Goal: Communication & Community: Answer question/provide support

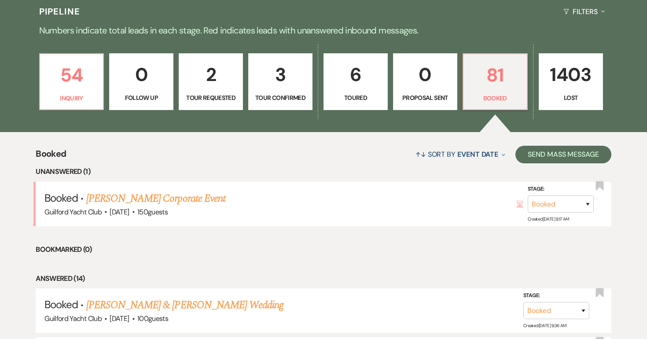
scroll to position [210, 0]
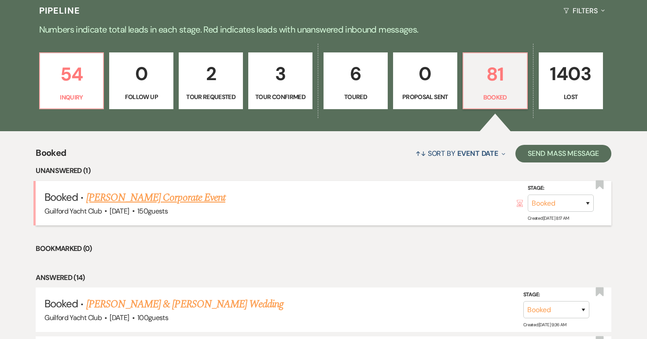
click at [173, 200] on link "[PERSON_NAME] Corporate Event" at bounding box center [155, 198] width 139 height 16
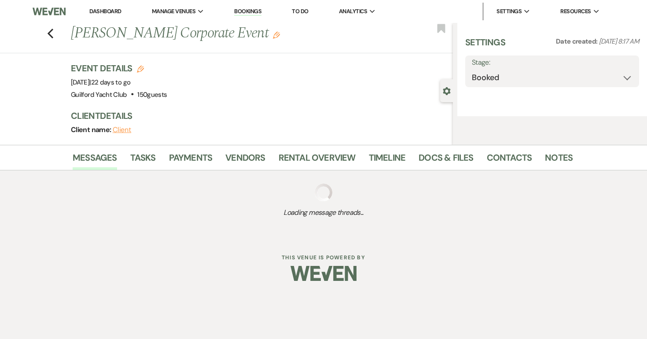
select select "20"
select select "9"
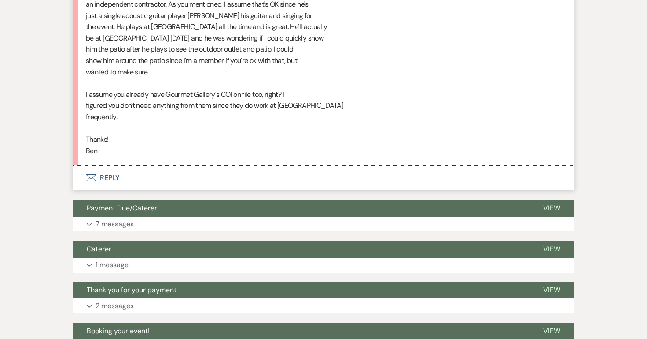
scroll to position [675, 0]
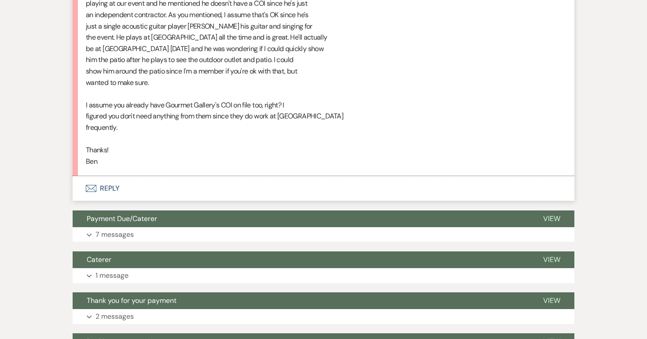
click at [111, 189] on button "Envelope Reply" at bounding box center [324, 188] width 502 height 25
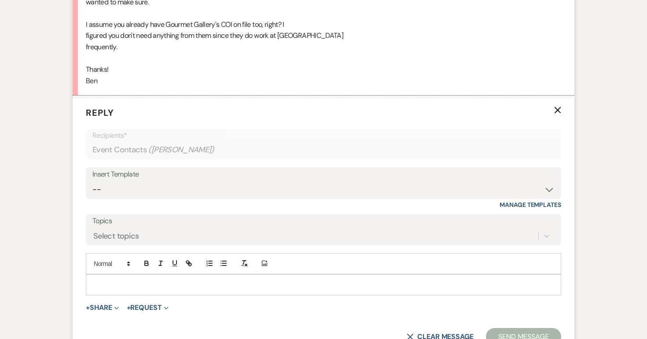
scroll to position [772, 0]
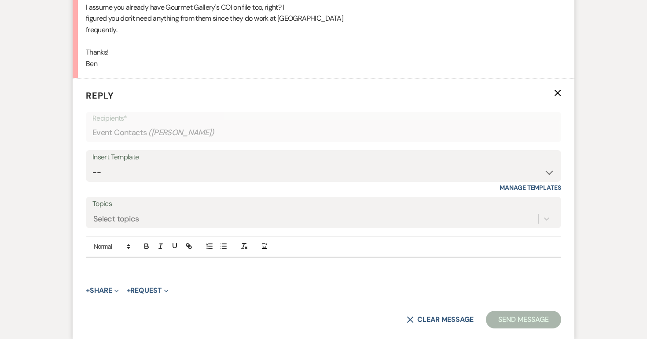
click at [108, 266] on p at bounding box center [323, 268] width 461 height 10
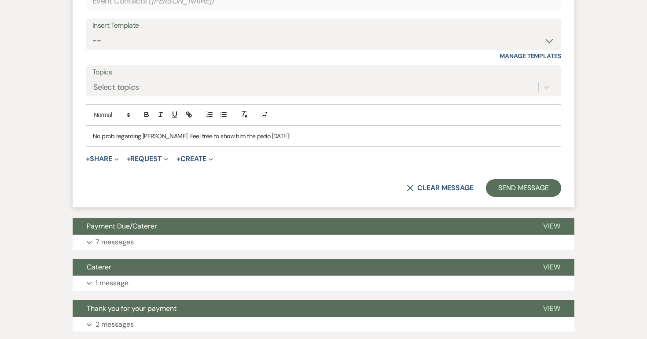
scroll to position [945, 0]
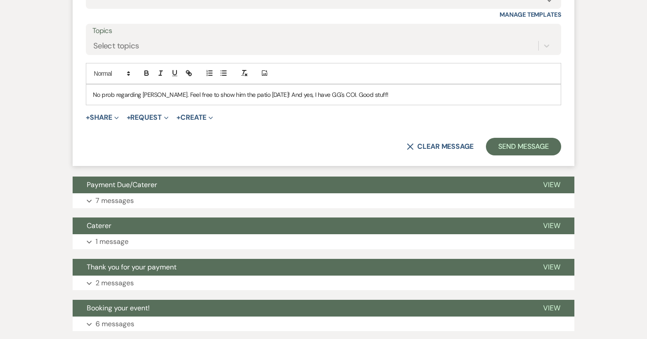
click at [339, 94] on p "No prob regarding [PERSON_NAME]. Feel free to show him the patio [DATE]! And ye…" at bounding box center [323, 95] width 461 height 10
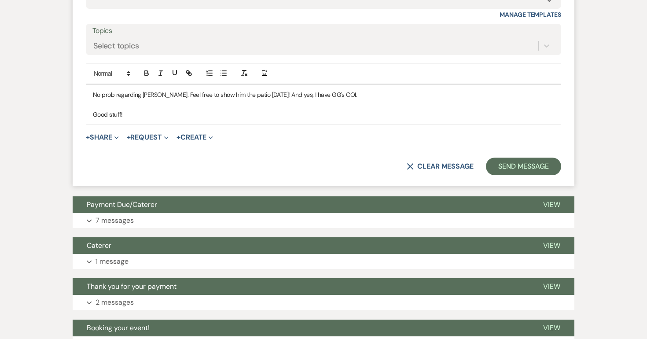
click at [223, 117] on p "Good stuff!" at bounding box center [323, 115] width 461 height 10
click at [511, 162] on button "Send Message" at bounding box center [523, 167] width 75 height 18
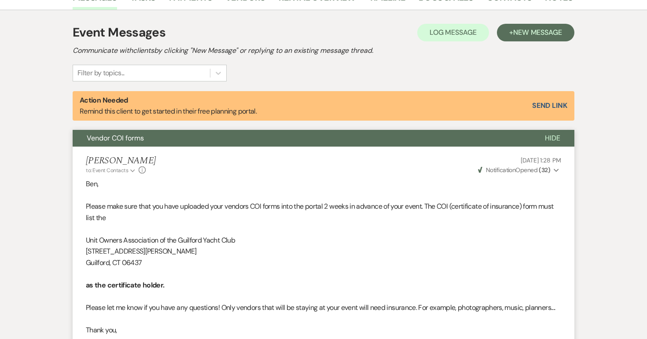
scroll to position [0, 0]
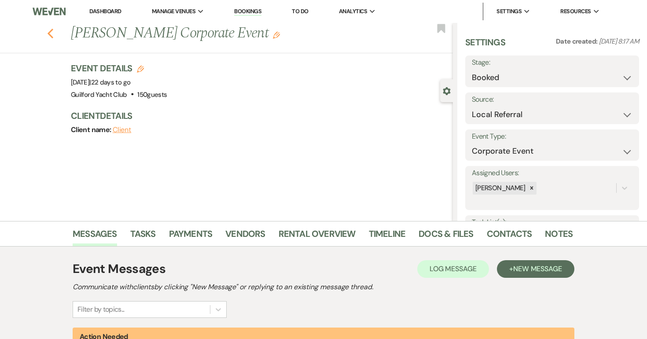
click at [49, 32] on use "button" at bounding box center [51, 34] width 6 height 10
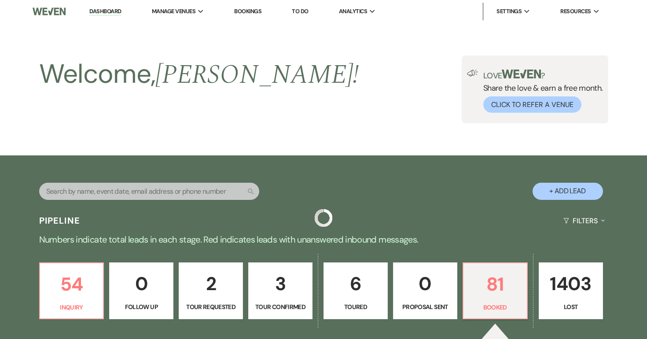
scroll to position [210, 0]
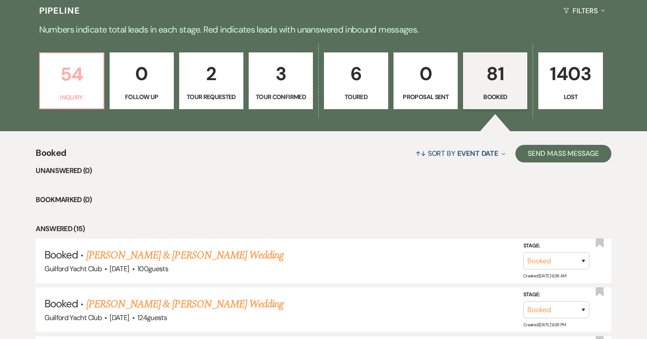
click at [68, 105] on link "54 Inquiry" at bounding box center [71, 80] width 65 height 57
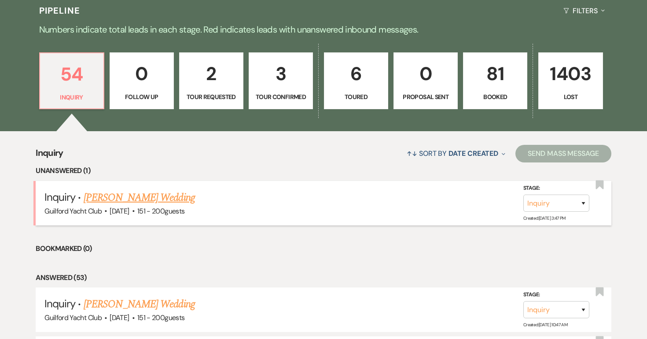
click at [120, 194] on link "[PERSON_NAME] Wedding" at bounding box center [139, 198] width 111 height 16
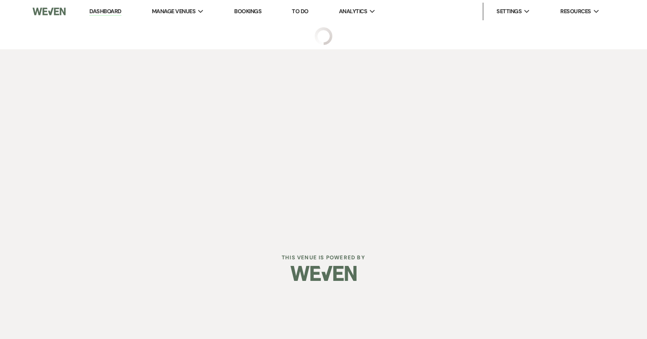
select select "2"
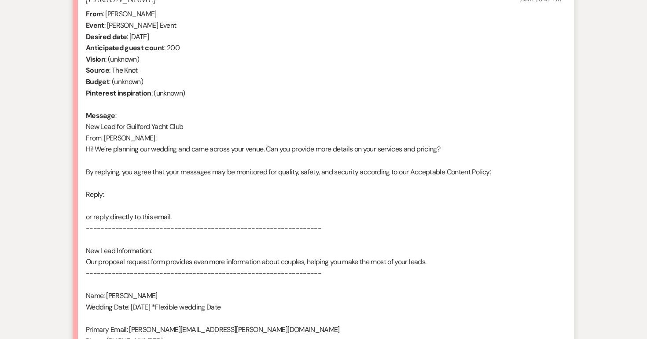
scroll to position [515, 0]
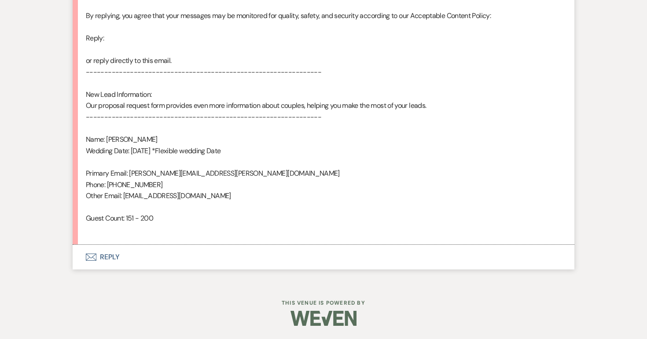
click at [109, 257] on button "Envelope Reply" at bounding box center [324, 257] width 502 height 25
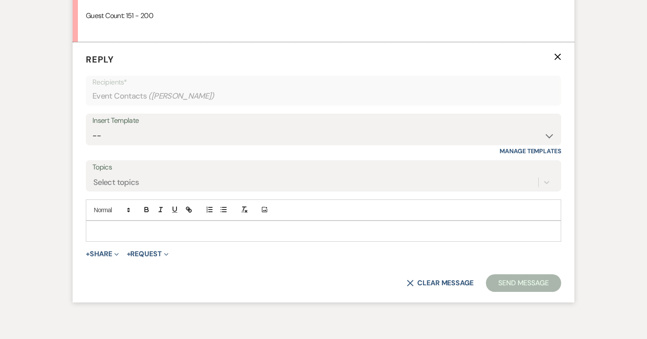
scroll to position [720, 0]
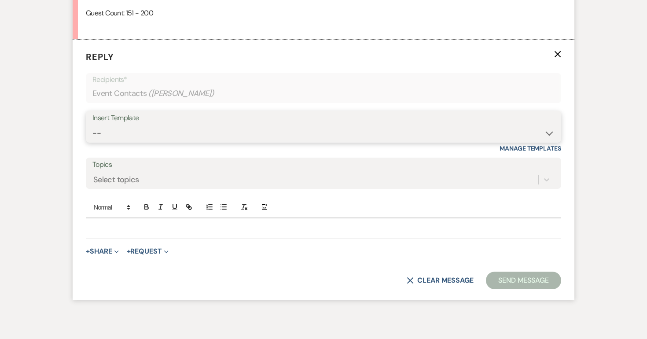
click at [116, 129] on select "-- Weven Planning Portal Introduction (Booked Events) Initial Inquiry Response …" at bounding box center [323, 133] width 462 height 17
select select "2020"
click at [92, 125] on select "-- Weven Planning Portal Introduction (Booked Events) Initial Inquiry Response …" at bounding box center [323, 133] width 462 height 17
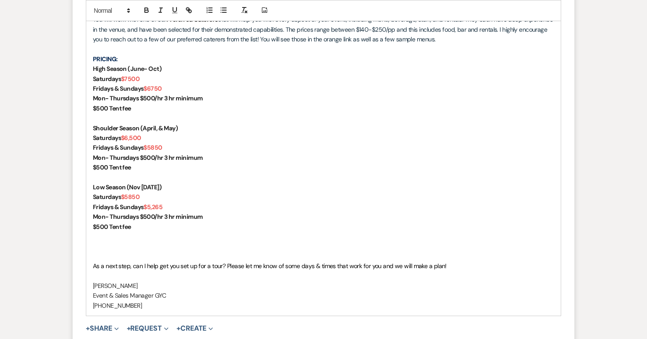
scroll to position [988, 0]
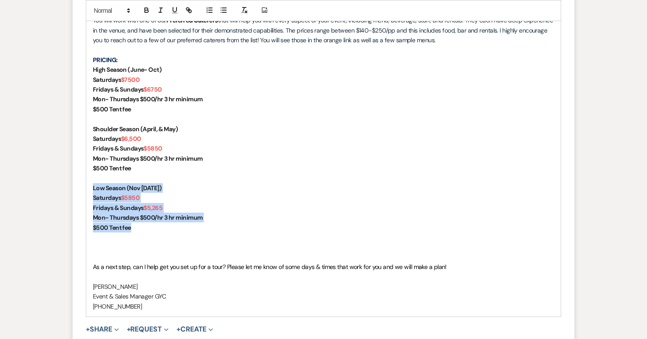
drag, startPoint x: 142, startPoint y: 232, endPoint x: 79, endPoint y: 185, distance: 78.7
click at [79, 185] on form "Reply X Draft saved! Recipients* Event Contacts ( [PERSON_NAME] ) Insert Templa…" at bounding box center [324, 110] width 502 height 676
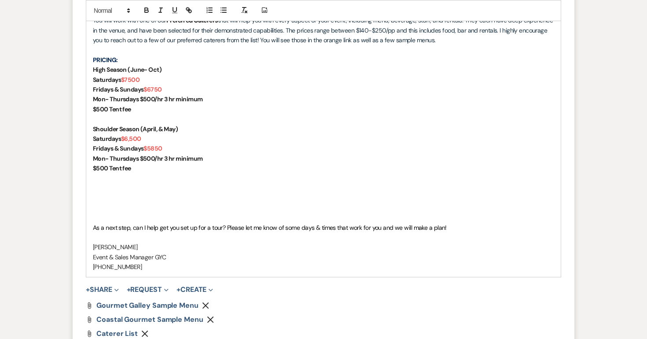
click at [97, 220] on p at bounding box center [323, 218] width 461 height 10
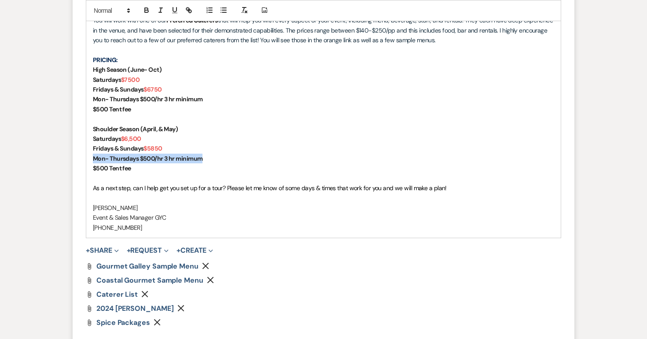
drag, startPoint x: 207, startPoint y: 155, endPoint x: 89, endPoint y: 162, distance: 118.6
click at [89, 162] on div "[PERSON_NAME], Congratulations and thank you for your interest in The Guilford …" at bounding box center [323, 94] width 475 height 287
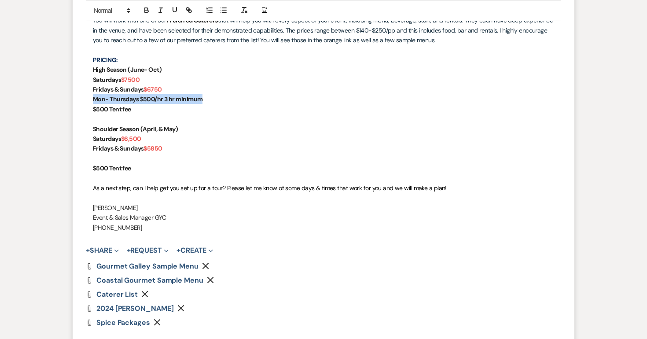
drag, startPoint x: 207, startPoint y: 98, endPoint x: 92, endPoint y: 97, distance: 114.9
click at [92, 97] on div "[PERSON_NAME], Congratulations and thank you for your interest in The Guilford …" at bounding box center [323, 94] width 475 height 287
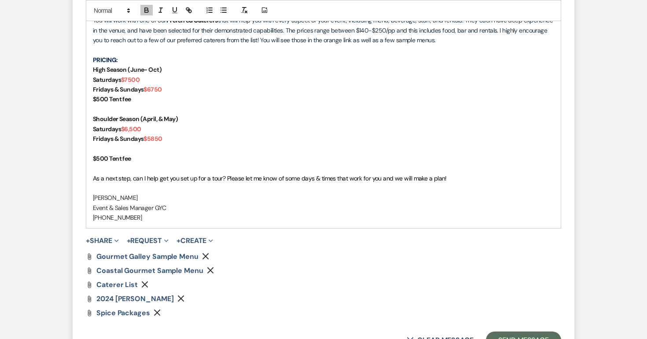
click at [94, 159] on strong "$500 Tent fee" at bounding box center [112, 159] width 38 height 8
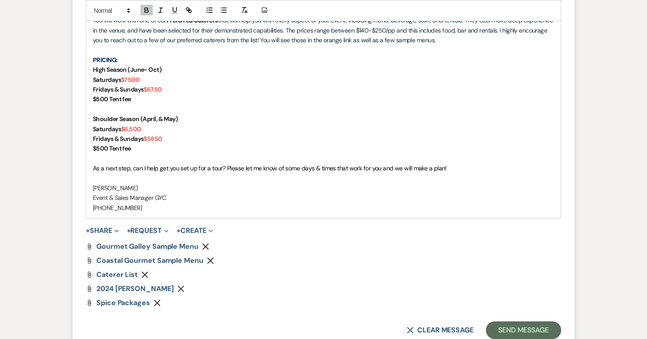
scroll to position [1053, 0]
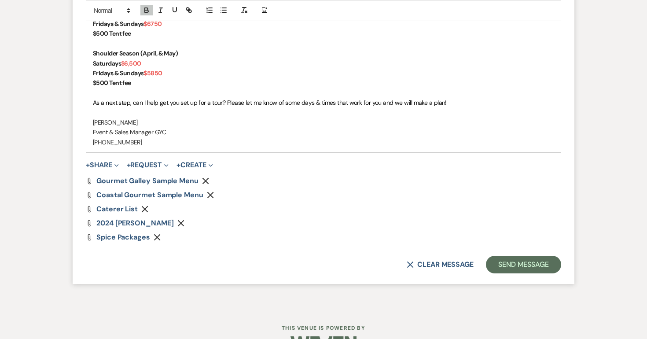
click at [184, 222] on use "button" at bounding box center [180, 223] width 7 height 7
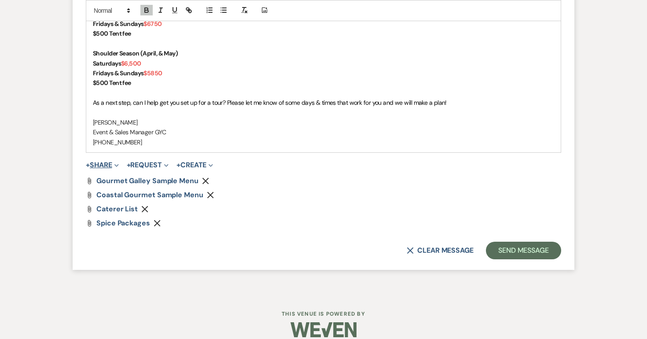
click at [106, 162] on button "+ Share Expand" at bounding box center [102, 165] width 33 height 7
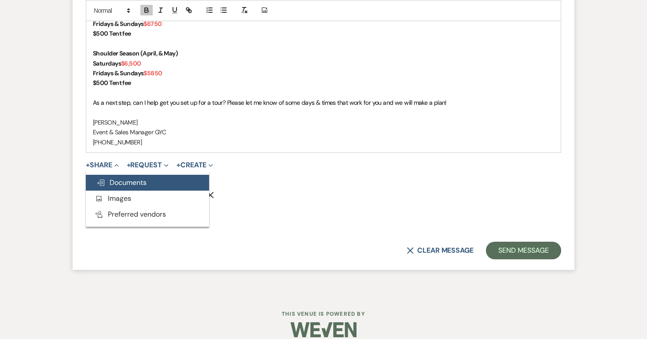
click at [120, 183] on span "Doc Upload Documents" at bounding box center [121, 182] width 50 height 9
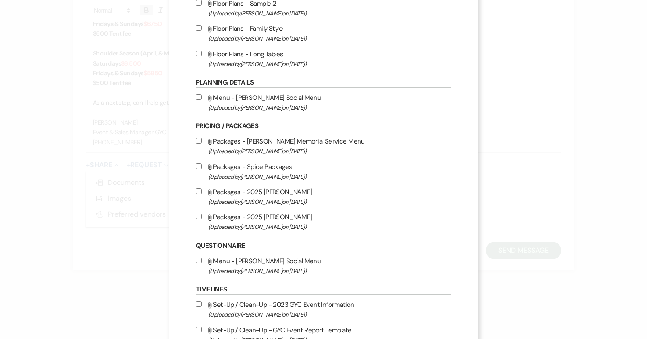
scroll to position [250, 0]
click at [199, 219] on input "Attach File Packages - 2025 [PERSON_NAME] (Uploaded by [PERSON_NAME] on [DATE] )" at bounding box center [199, 217] width 6 height 6
checkbox input "true"
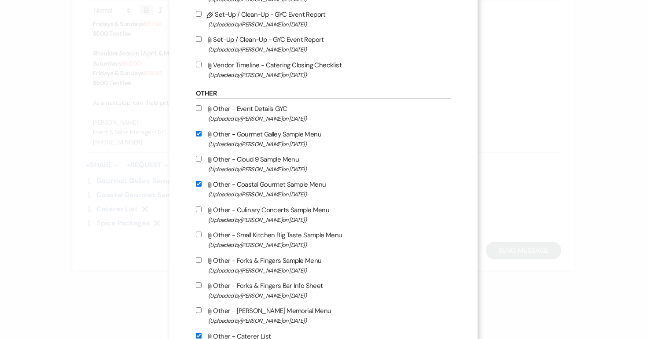
scroll to position [714, 0]
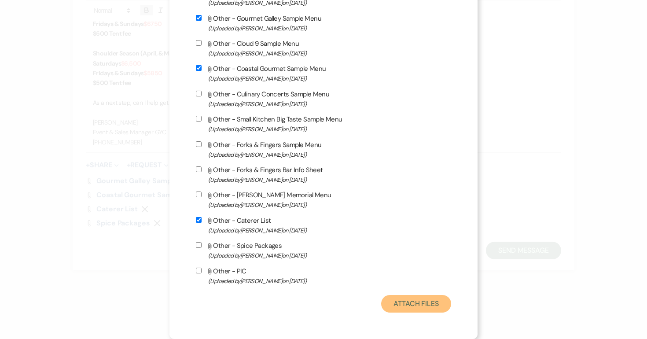
click at [415, 307] on button "Attach Files" at bounding box center [416, 304] width 70 height 18
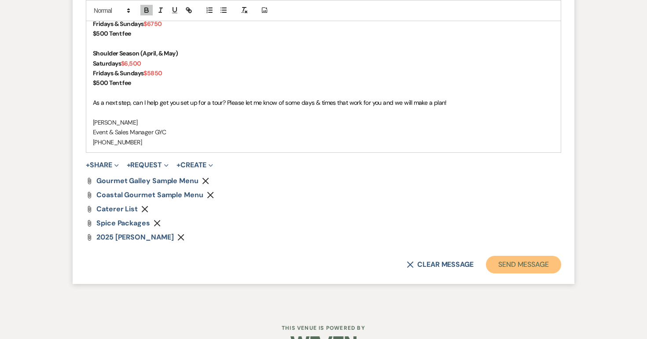
click at [505, 265] on button "Send Message" at bounding box center [523, 265] width 75 height 18
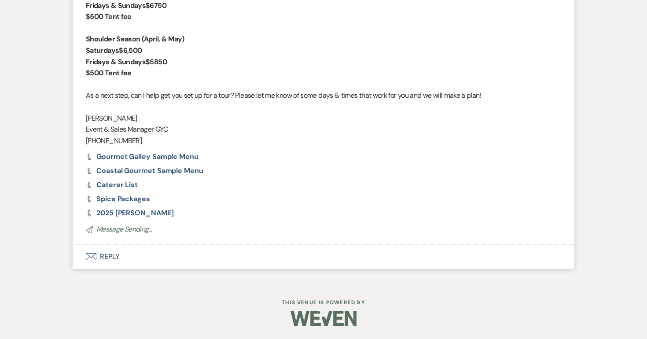
scroll to position [0, 0]
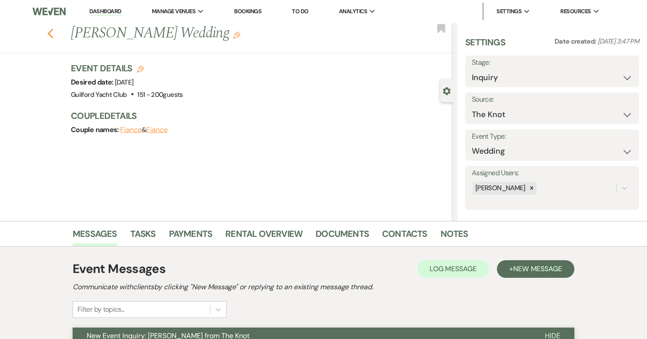
click at [52, 36] on icon "Previous" at bounding box center [50, 33] width 7 height 11
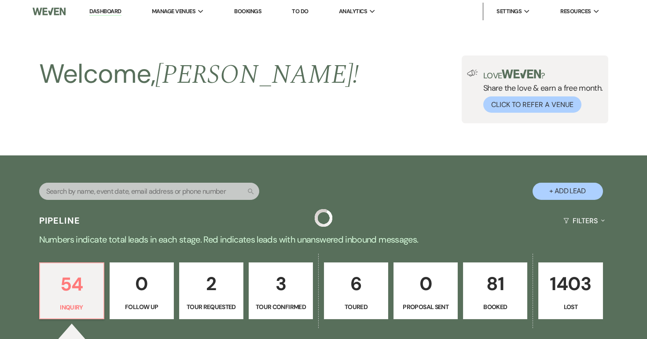
scroll to position [210, 0]
